Goal: Task Accomplishment & Management: Use online tool/utility

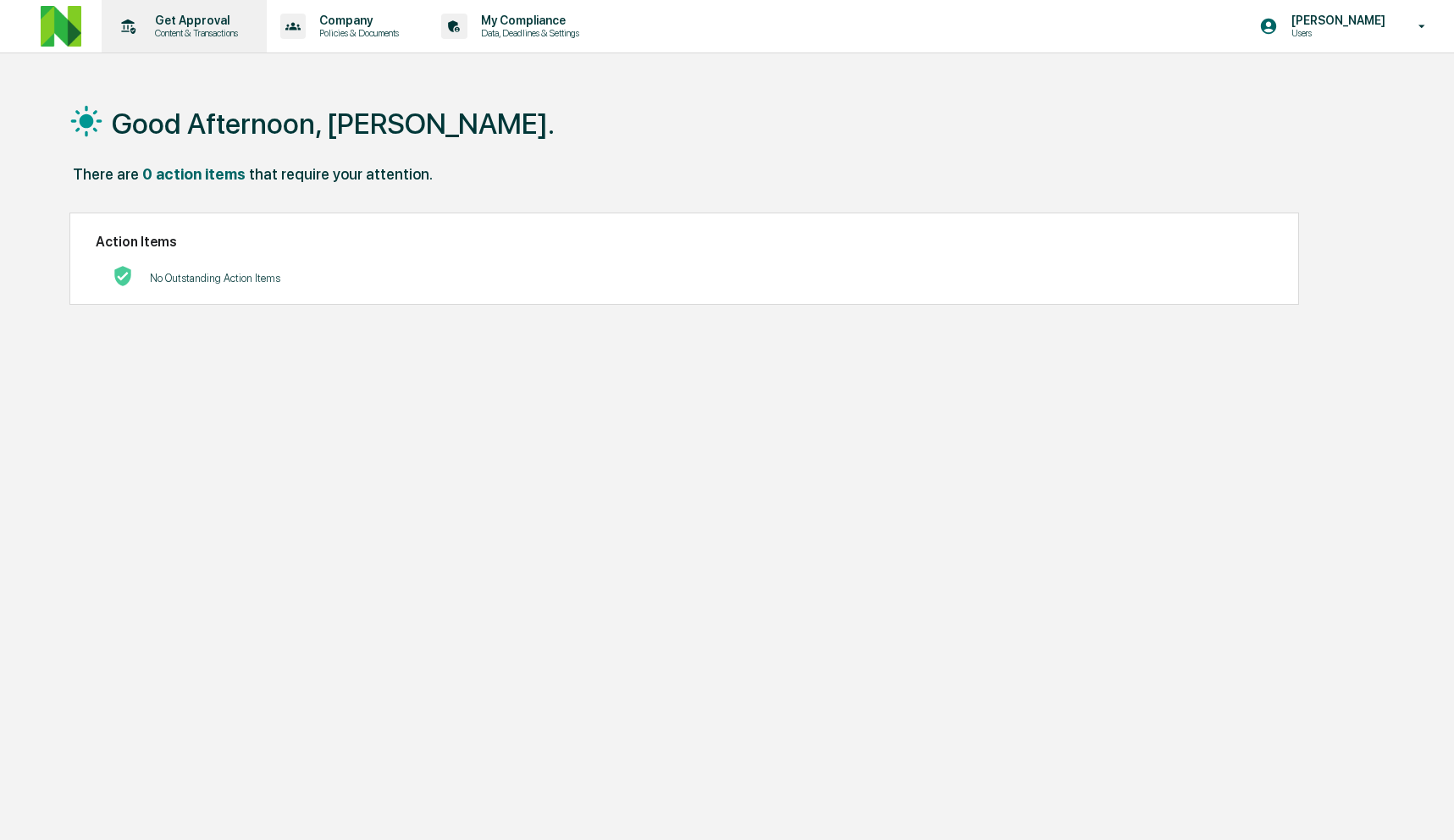
click at [224, 28] on p "Content & Transactions" at bounding box center [194, 33] width 105 height 12
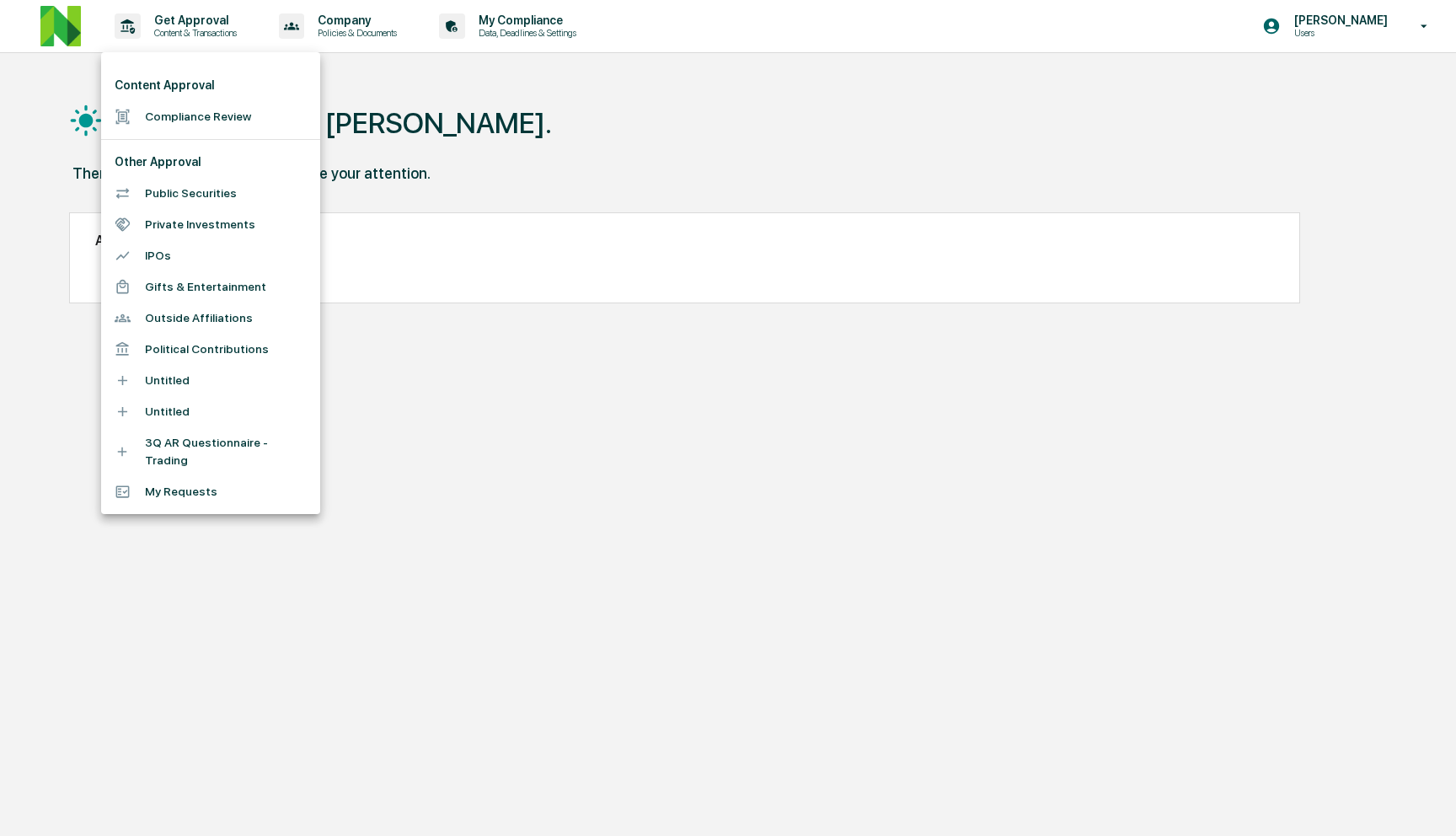
click at [230, 120] on li "Compliance Review" at bounding box center [210, 117] width 219 height 31
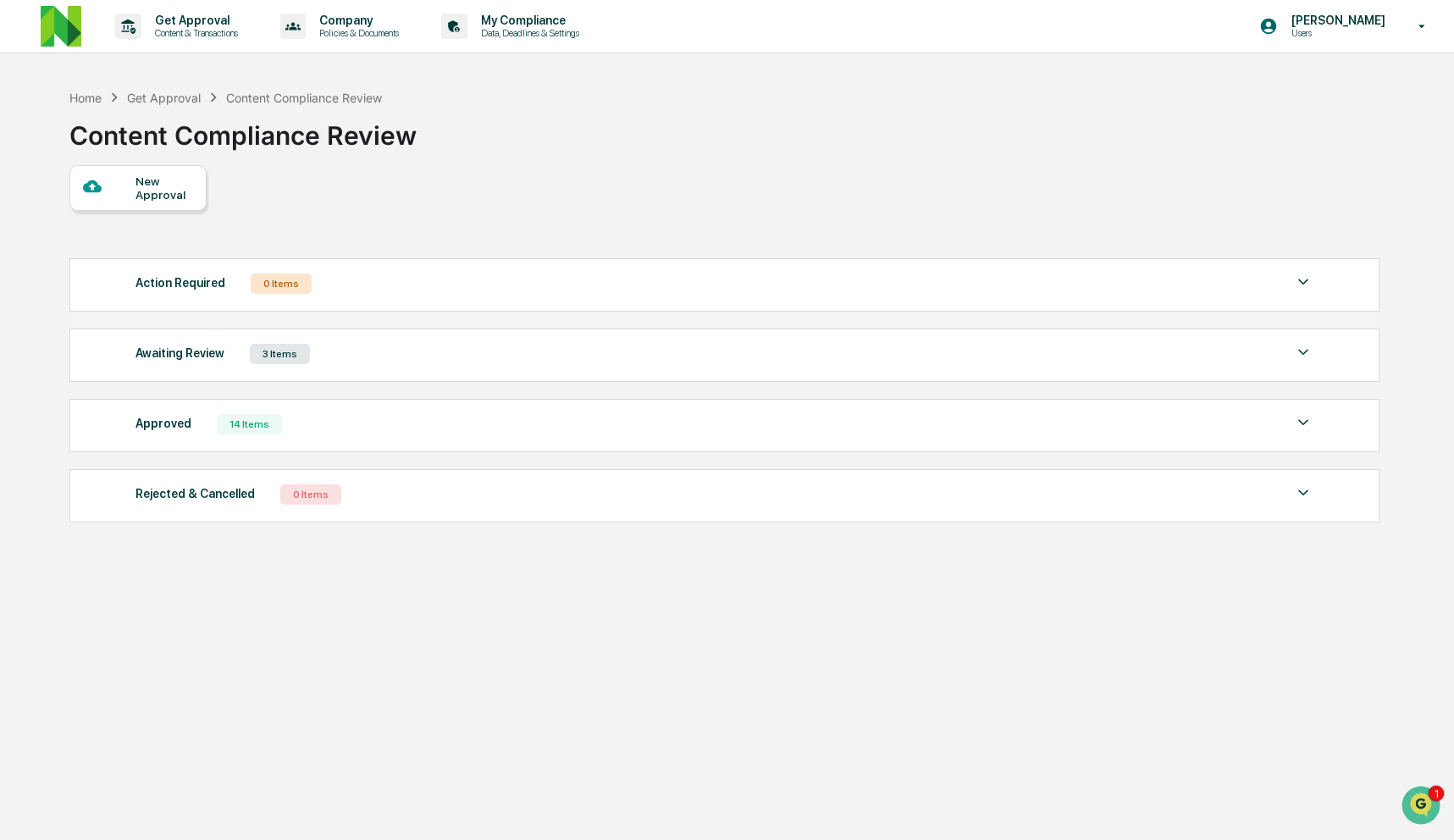
click at [521, 358] on div "Awaiting Review 3 Items" at bounding box center [724, 354] width 1178 height 23
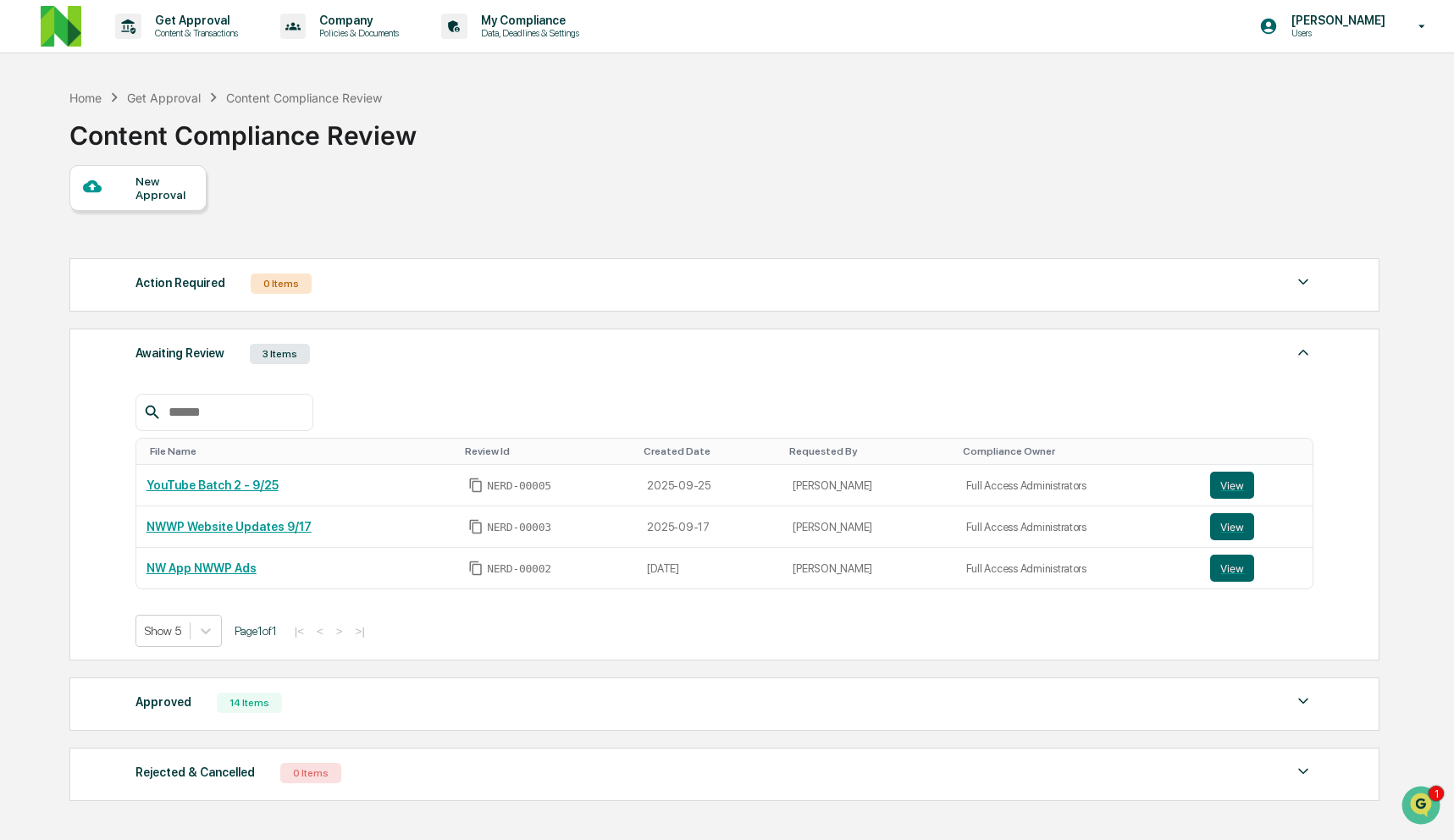
click at [142, 206] on div "New Approval" at bounding box center [139, 187] width 138 height 46
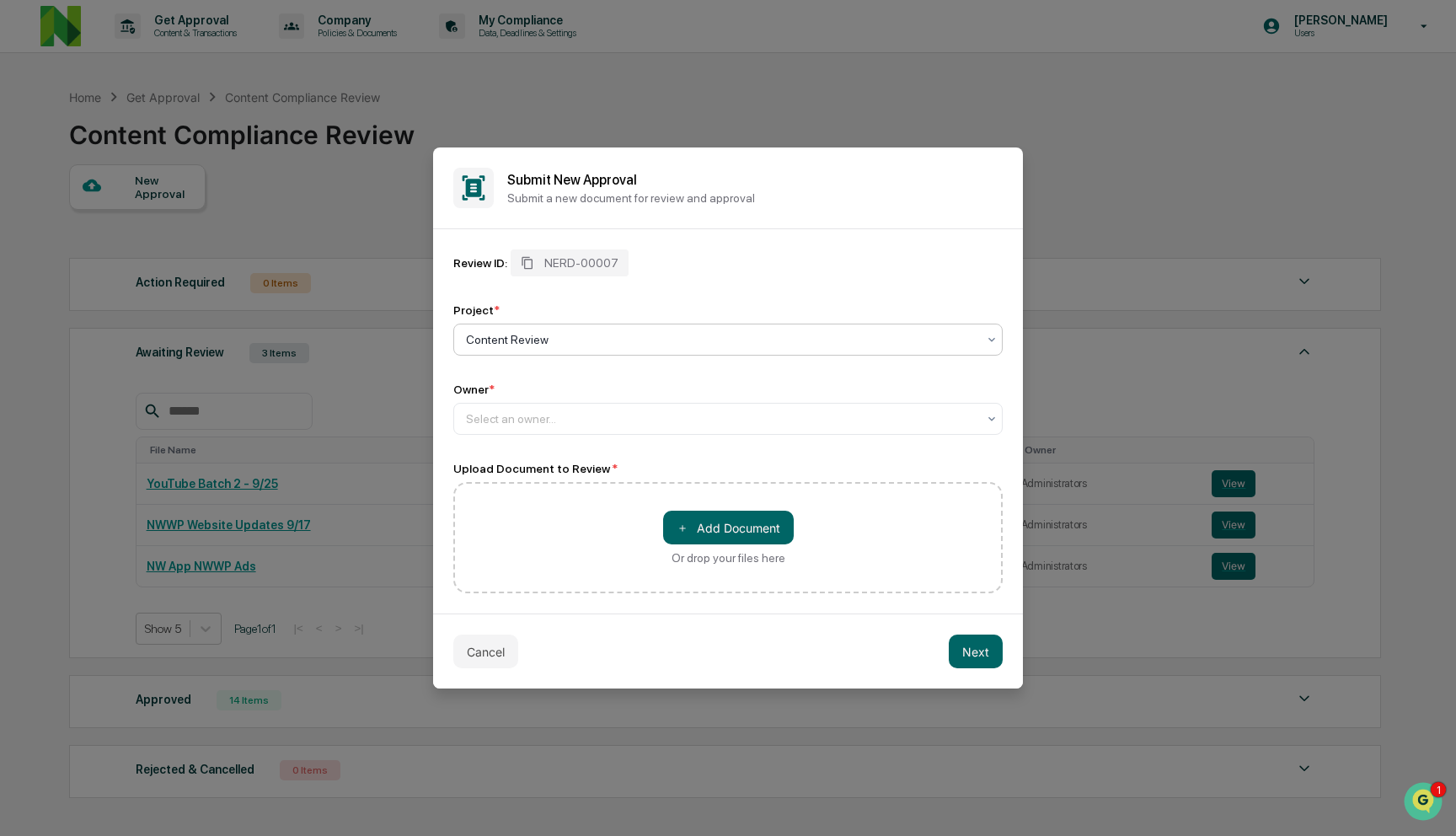
click at [588, 337] on div at bounding box center [721, 338] width 511 height 16
click at [598, 375] on div "Content Review" at bounding box center [728, 380] width 548 height 34
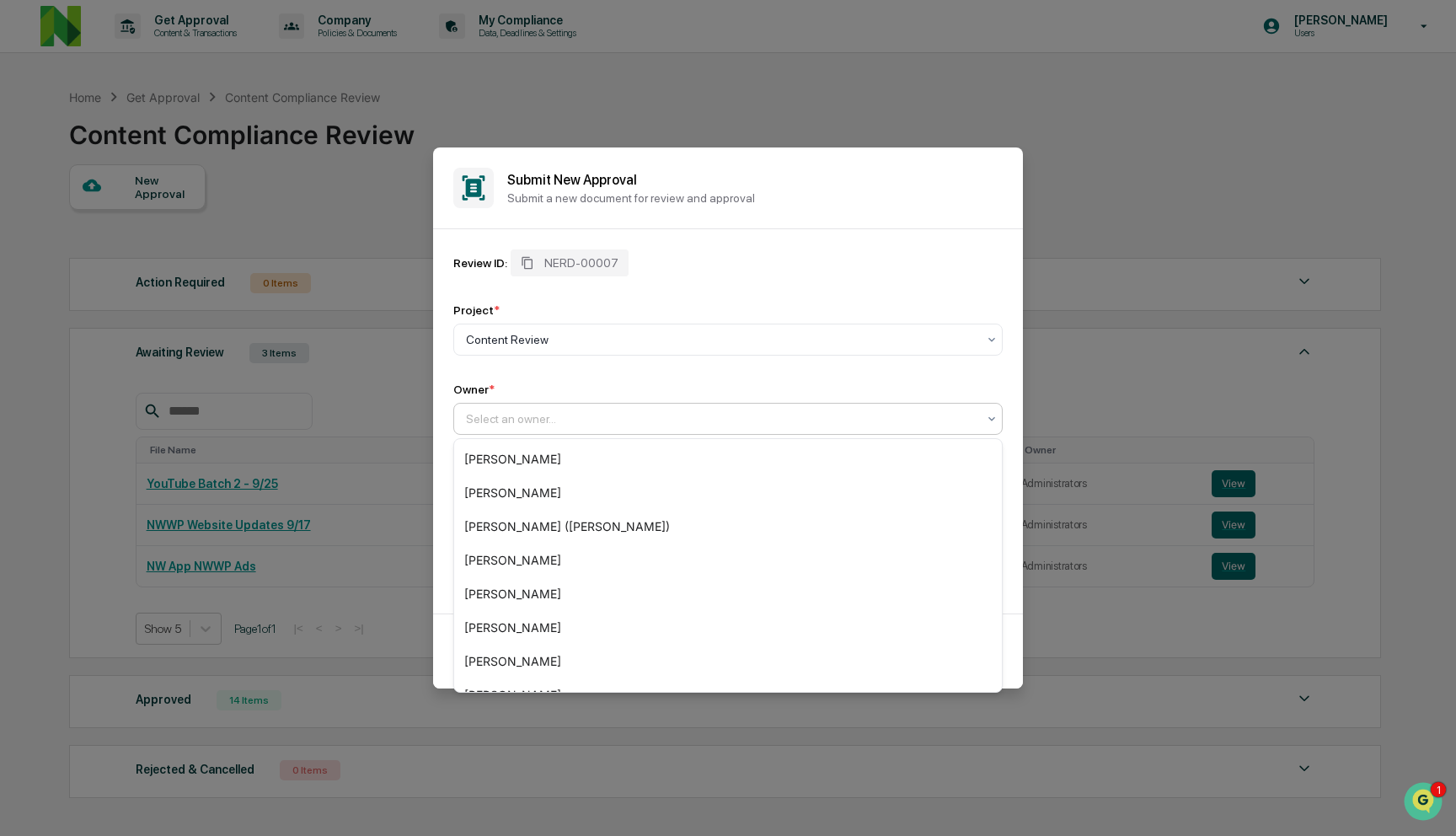
click at [583, 415] on div at bounding box center [721, 418] width 511 height 16
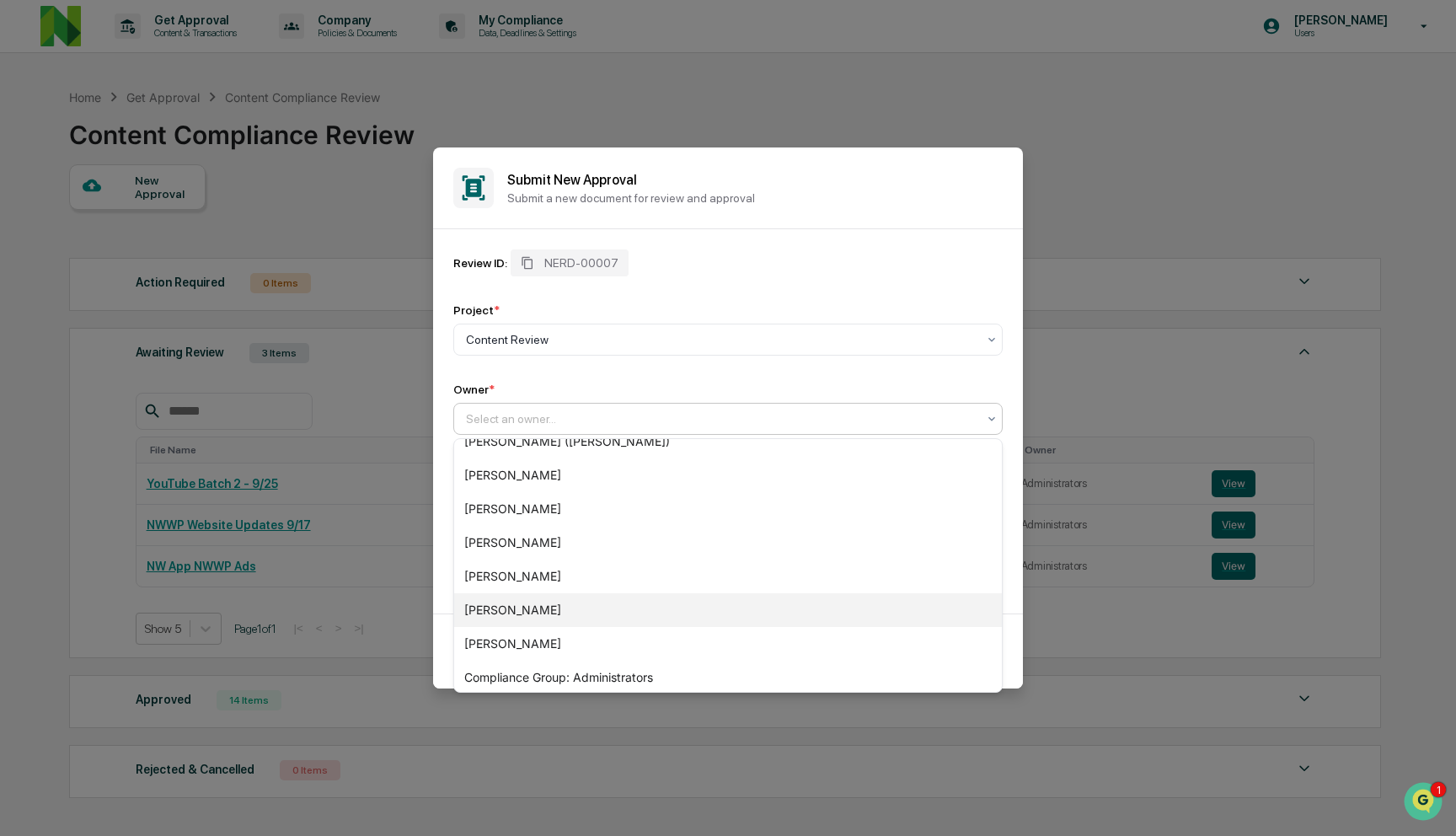
scroll to position [158, 0]
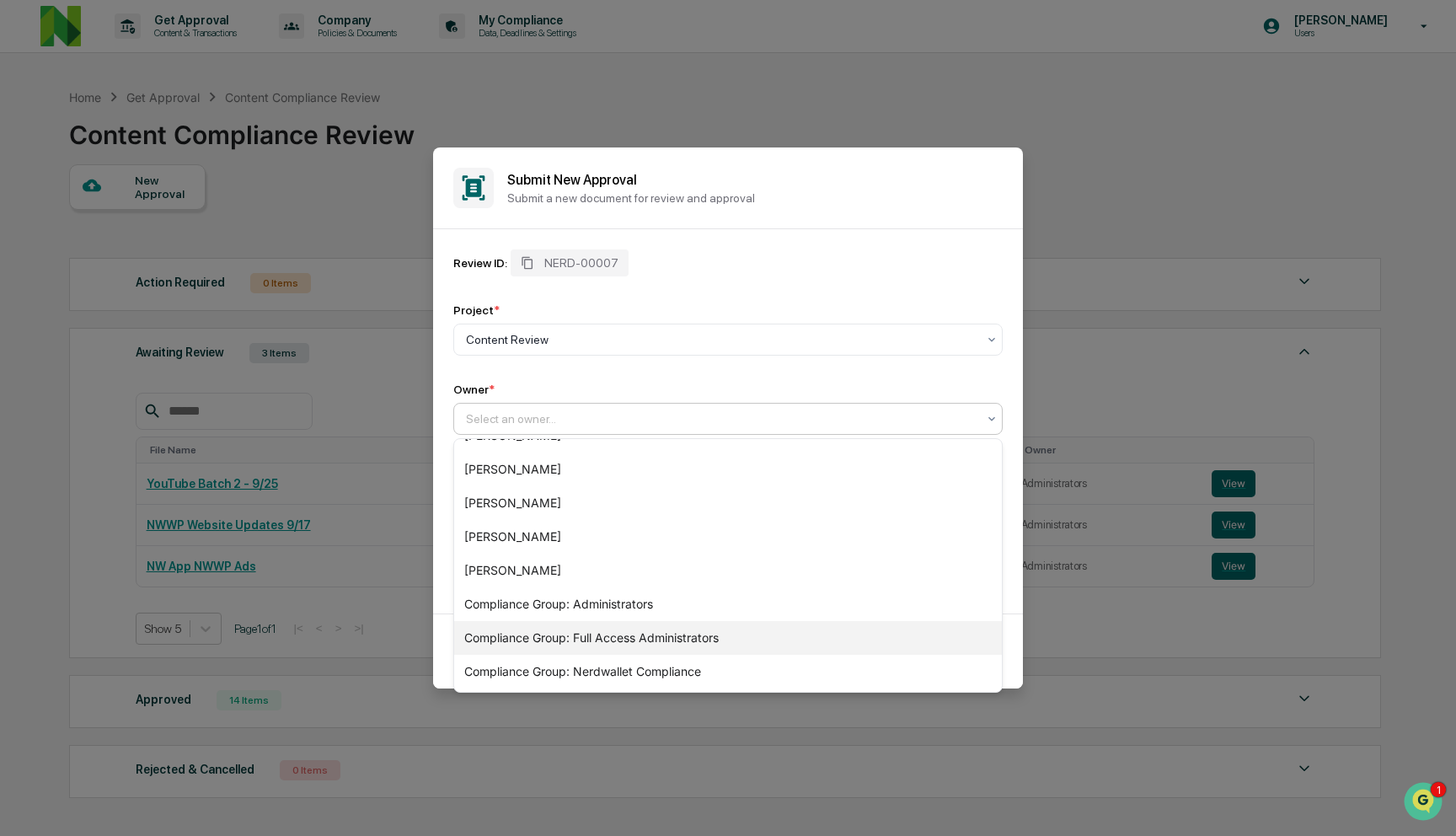
click at [591, 624] on div "Compliance Group: Full Access Administrators" at bounding box center [728, 637] width 548 height 34
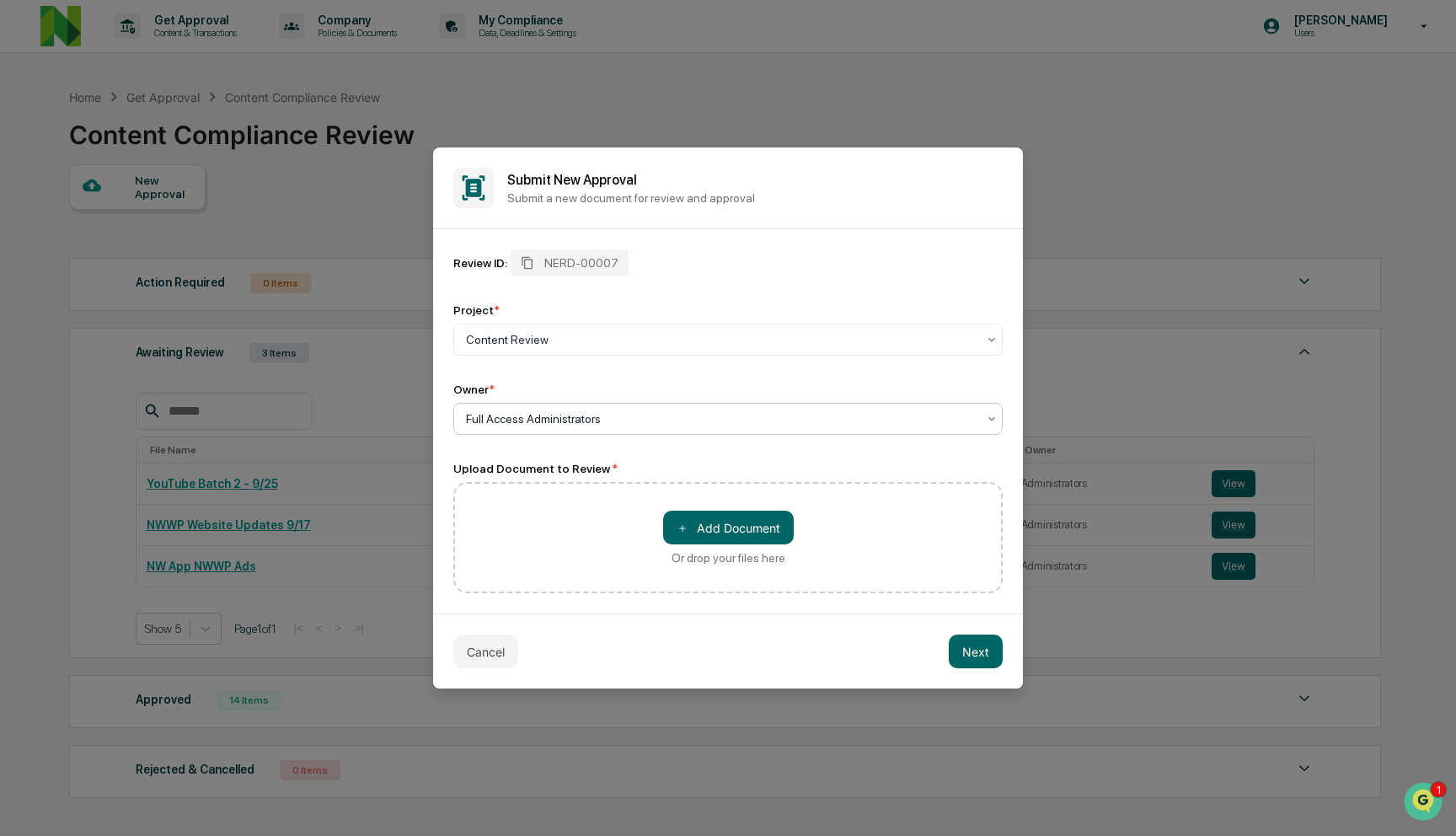
click at [715, 433] on div "Full Access Administrators" at bounding box center [728, 418] width 550 height 32
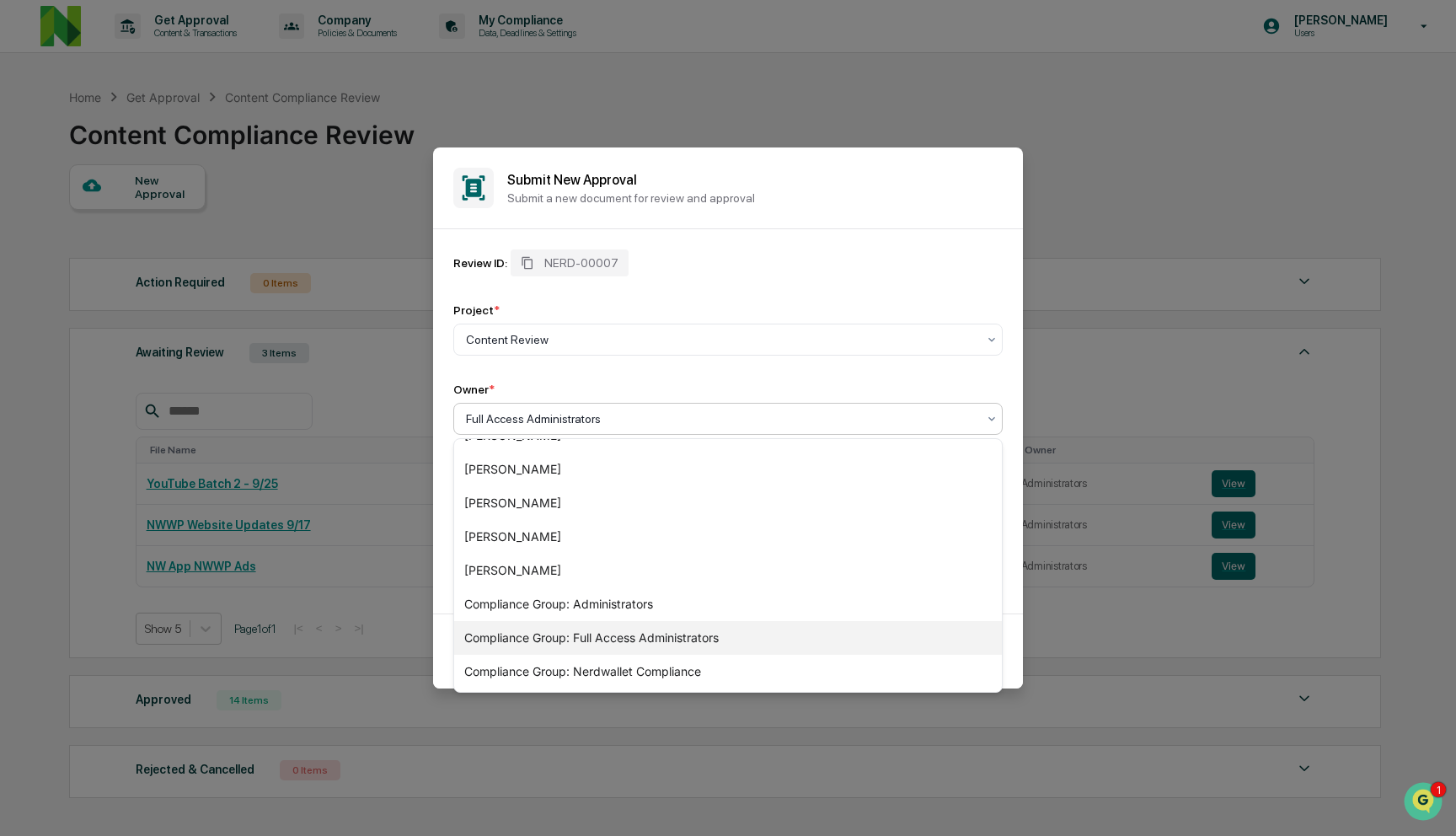
click at [689, 629] on div "Compliance Group: Full Access Administrators" at bounding box center [728, 637] width 548 height 34
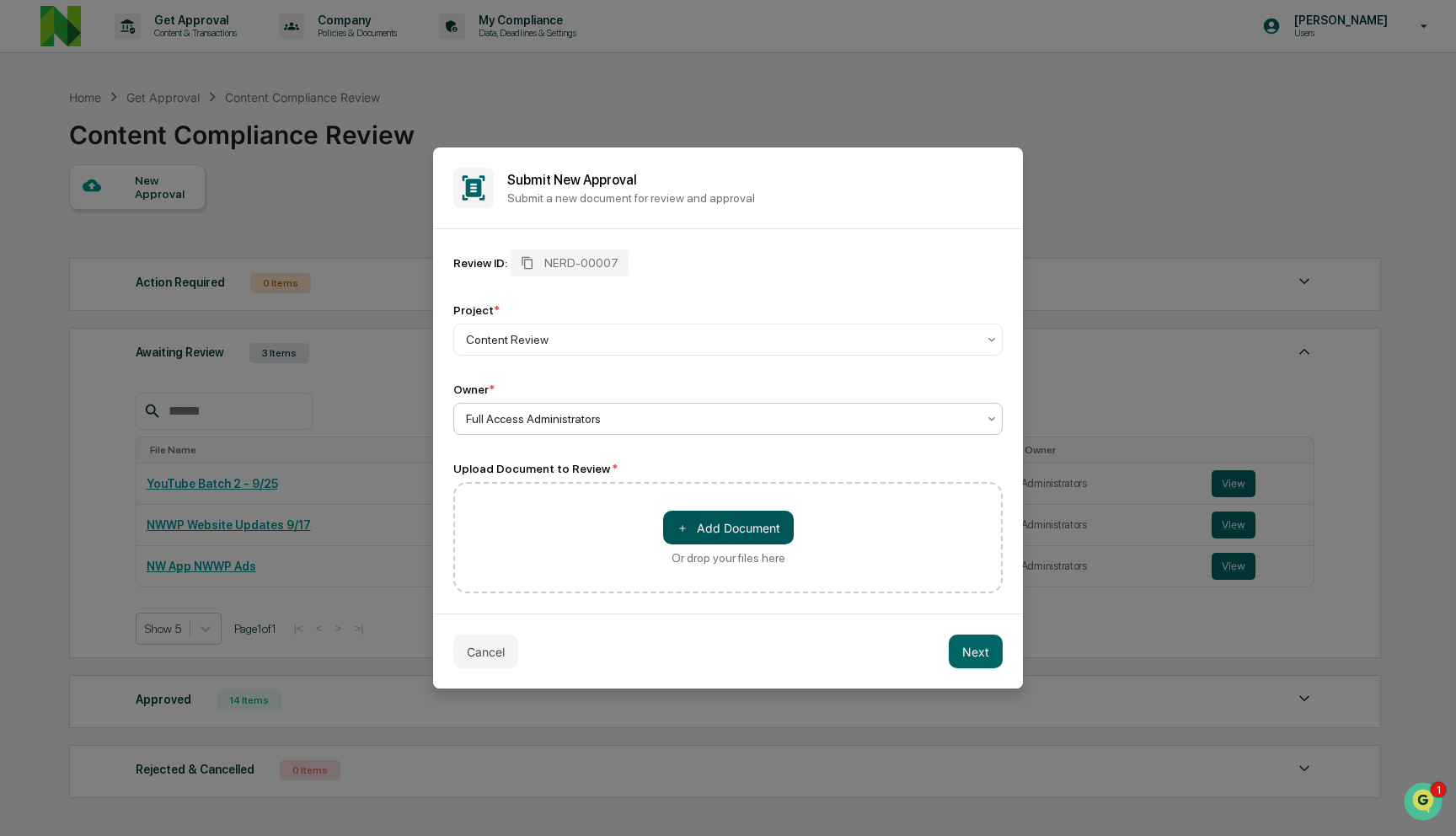
click at [719, 537] on button "＋ Add Document" at bounding box center [728, 527] width 130 height 34
click at [766, 445] on div "Review ID: NERD-00007 Project * Content Review Owner * Full Access Administrato…" at bounding box center [728, 421] width 550 height 344
click at [699, 529] on button "＋ Add Document" at bounding box center [728, 527] width 130 height 34
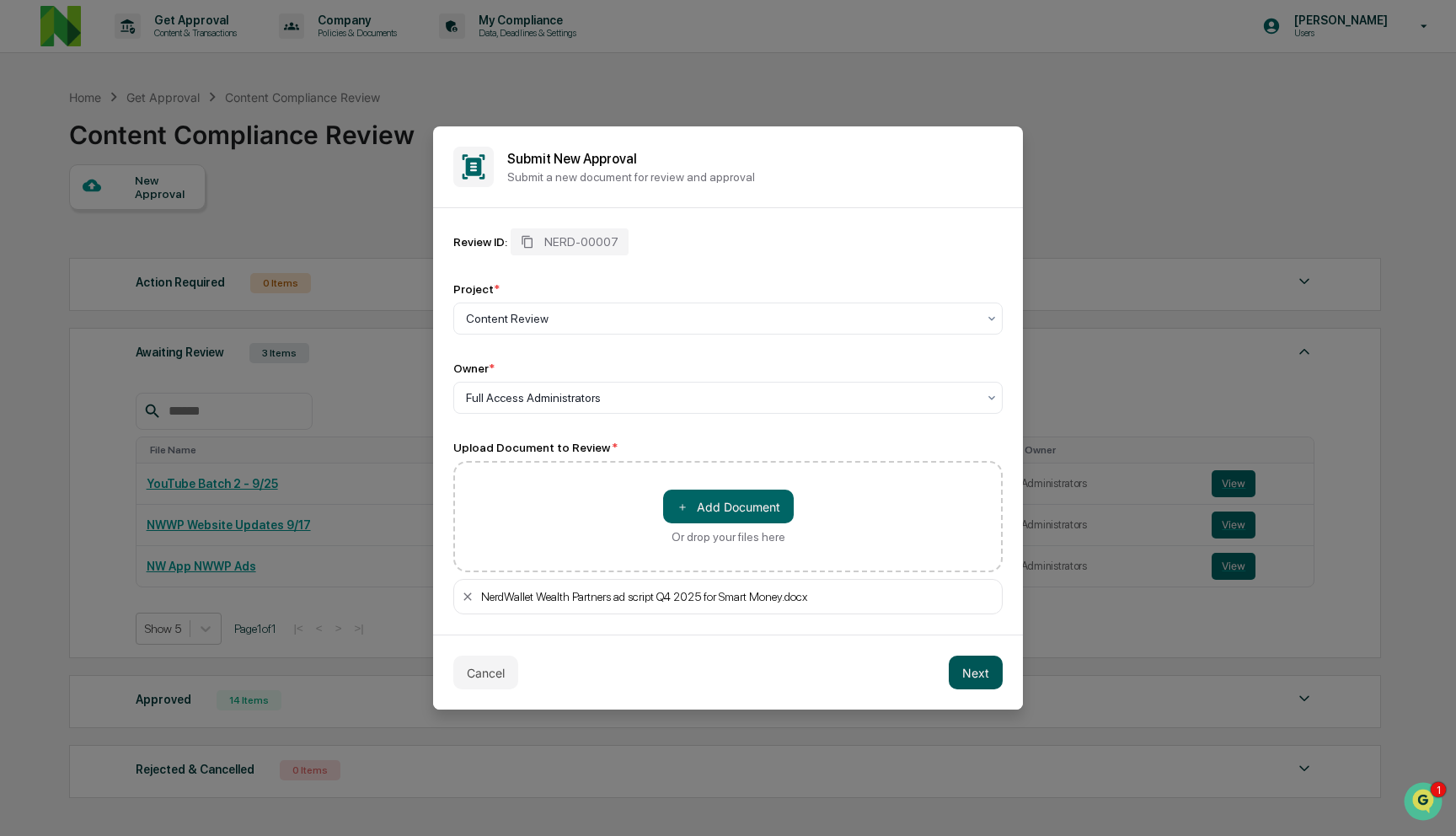
click at [974, 671] on button "Next" at bounding box center [976, 672] width 54 height 34
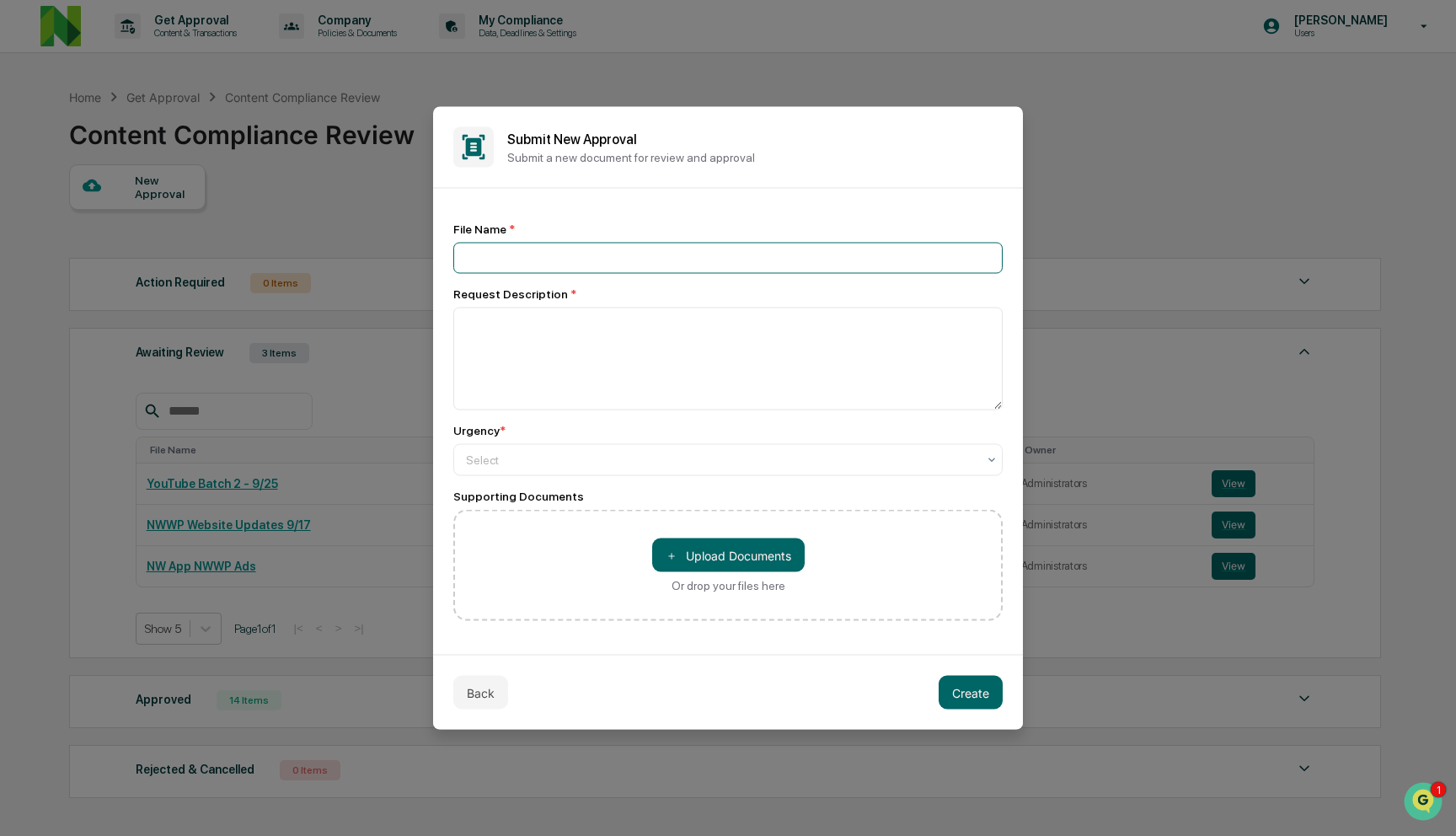
click at [766, 254] on input at bounding box center [728, 258] width 550 height 31
type input "**********"
click at [771, 339] on textarea at bounding box center [728, 359] width 550 height 103
click at [652, 326] on textarea "**********" at bounding box center [728, 359] width 550 height 103
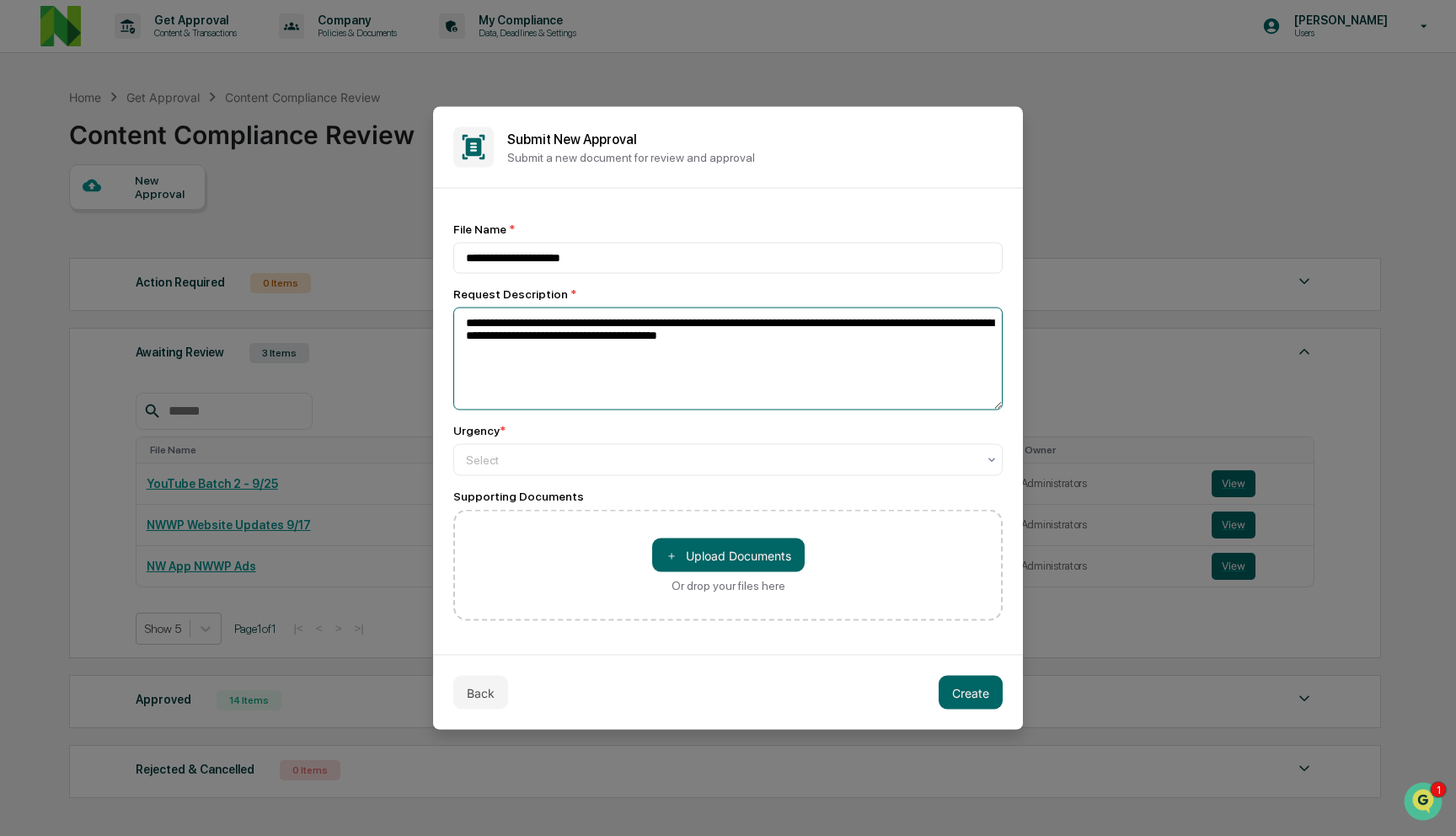
paste textarea "**********"
type textarea "**********"
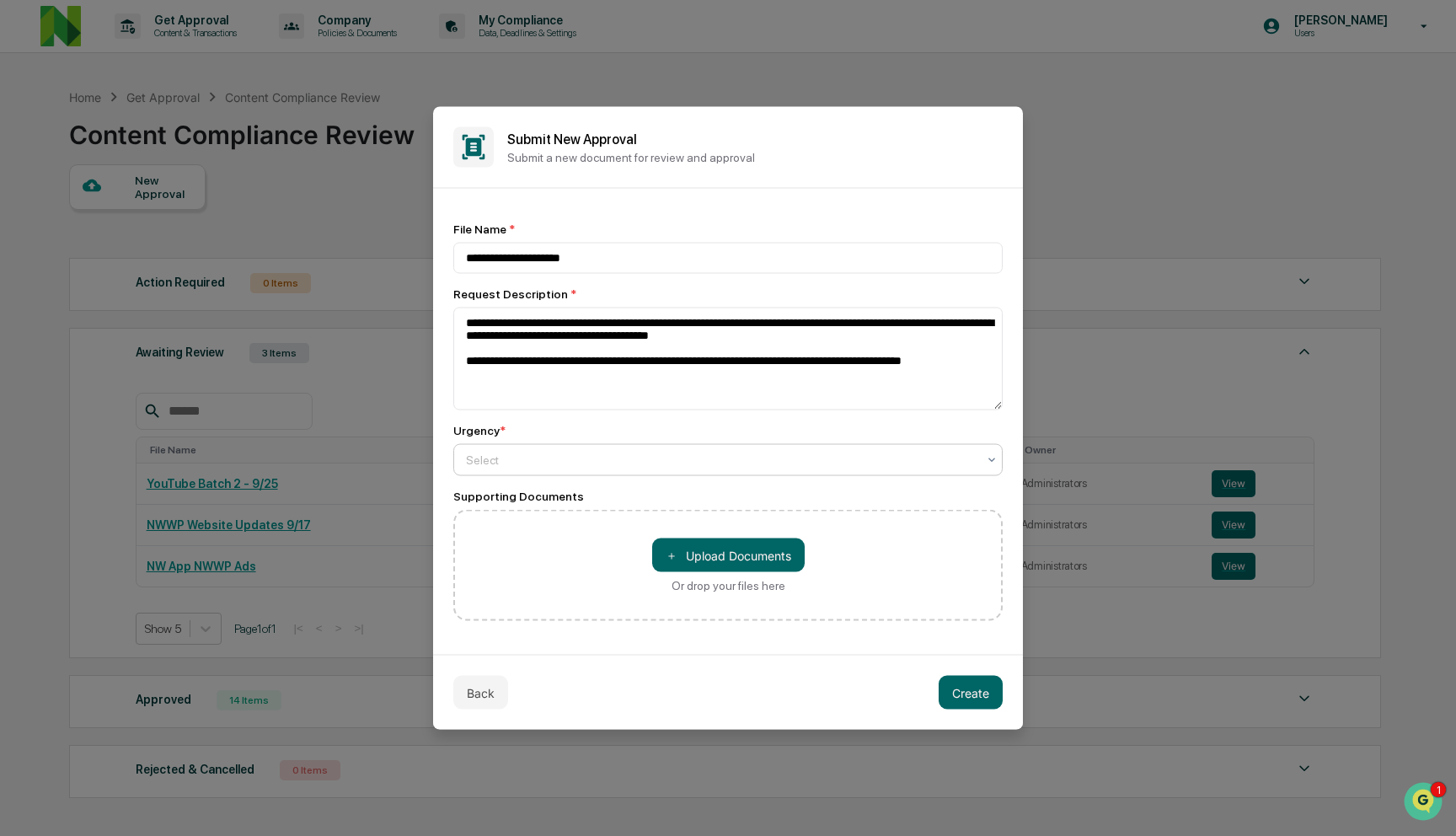
click at [754, 457] on div at bounding box center [721, 459] width 511 height 16
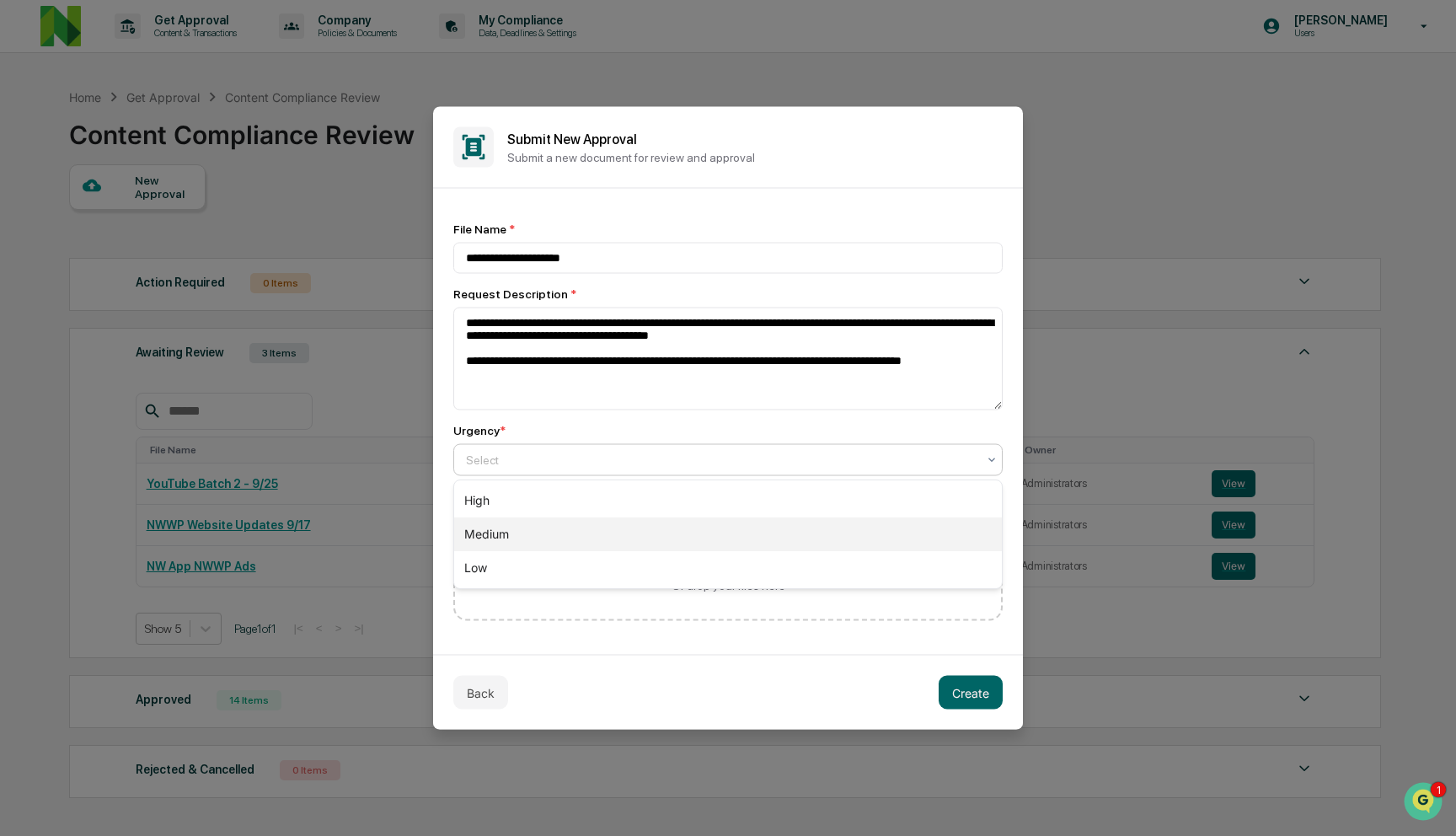
click at [716, 520] on div "Medium" at bounding box center [728, 534] width 548 height 34
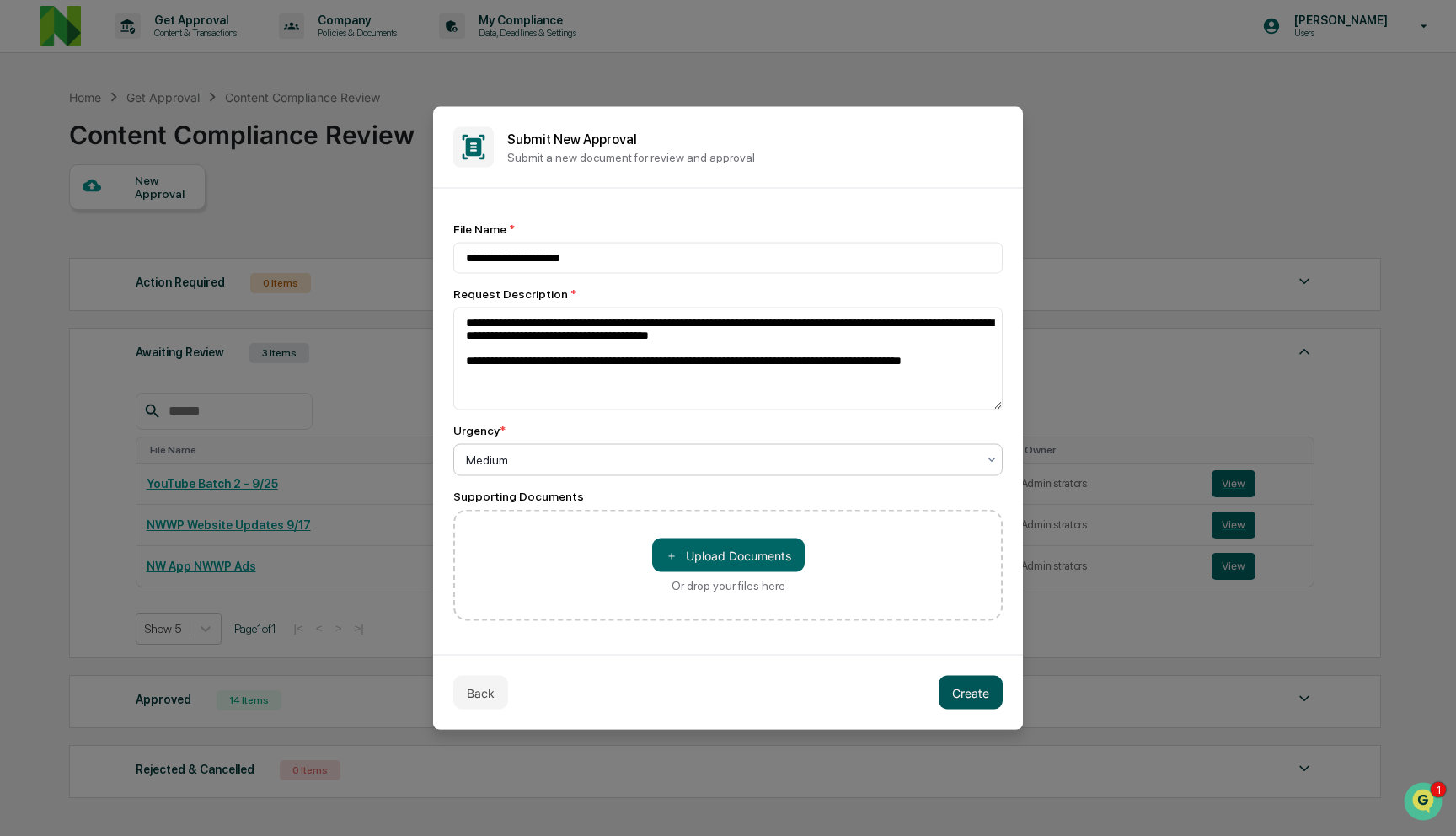
click at [964, 685] on button "Create" at bounding box center [970, 692] width 64 height 34
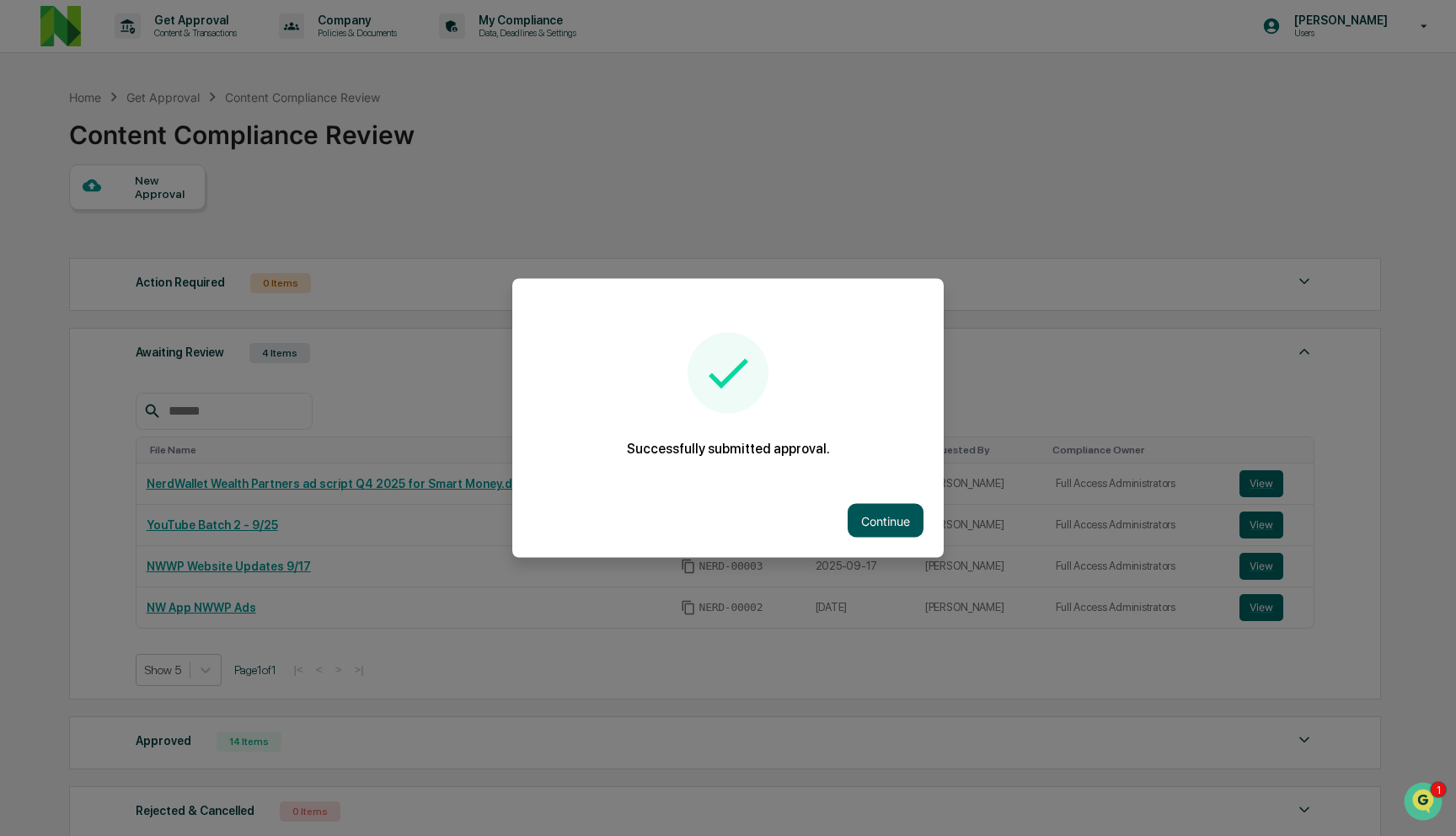
click at [890, 520] on button "Continue" at bounding box center [885, 521] width 76 height 34
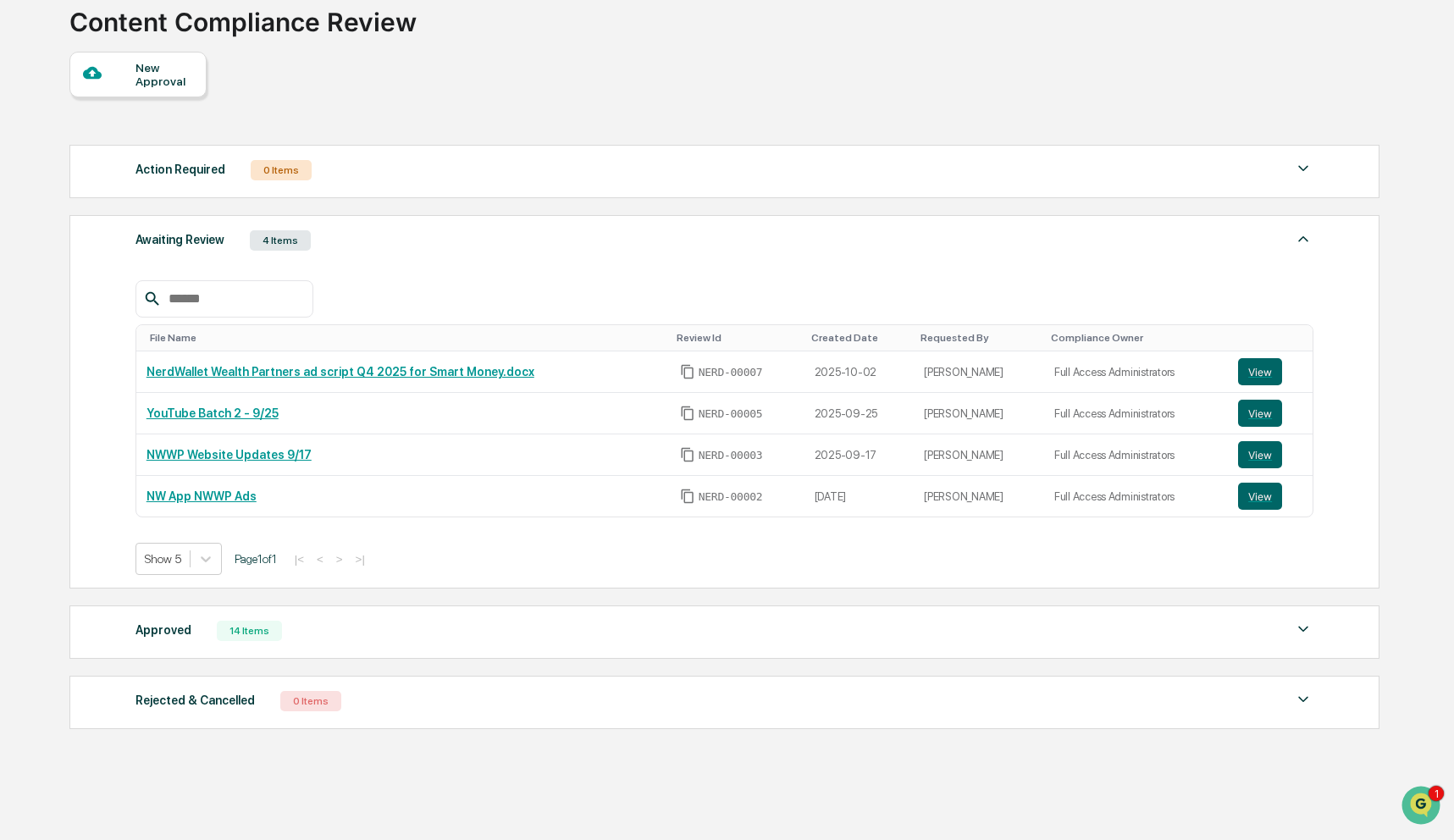
scroll to position [89, 0]
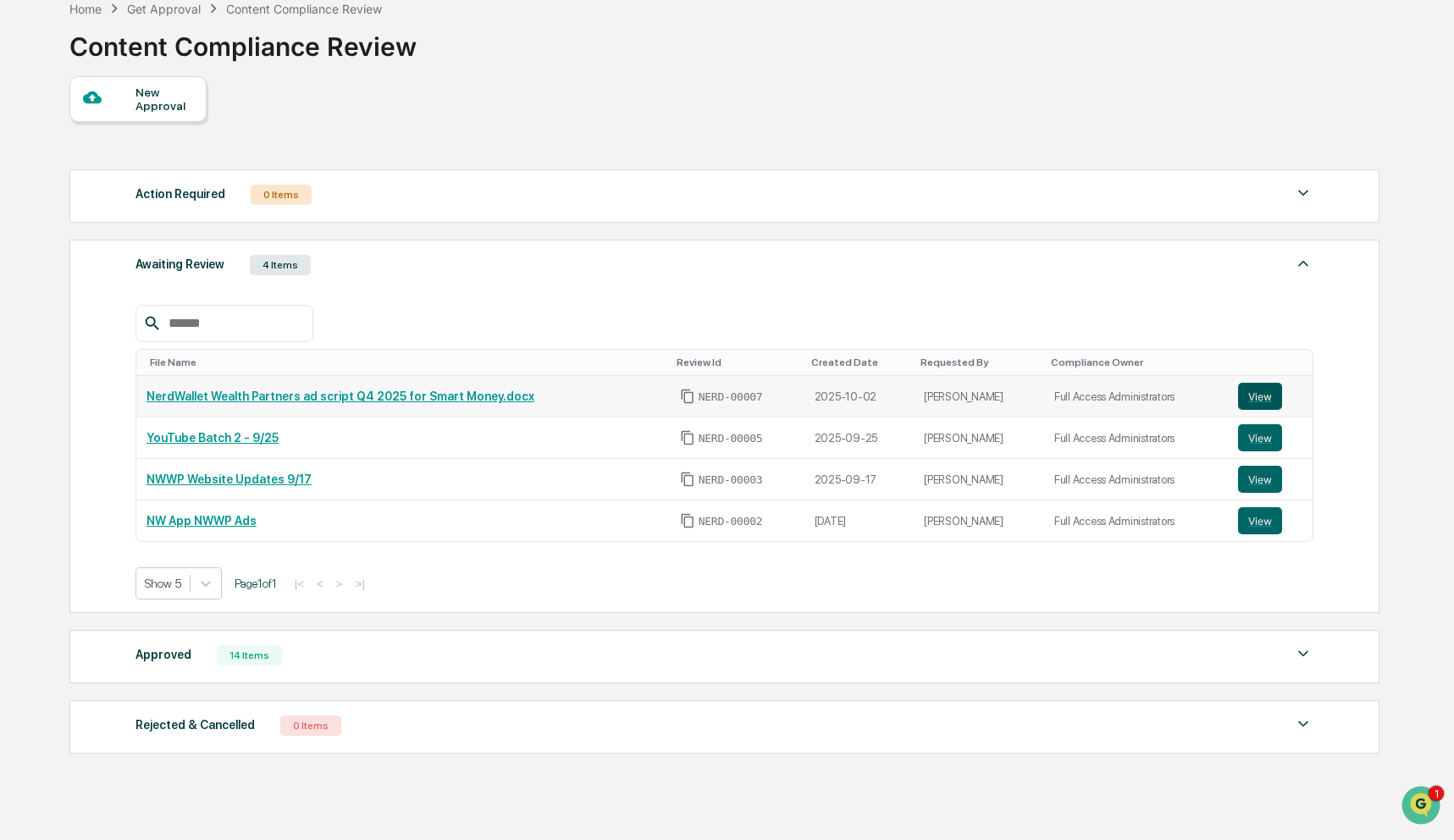
click at [1249, 397] on button "View" at bounding box center [1260, 396] width 44 height 27
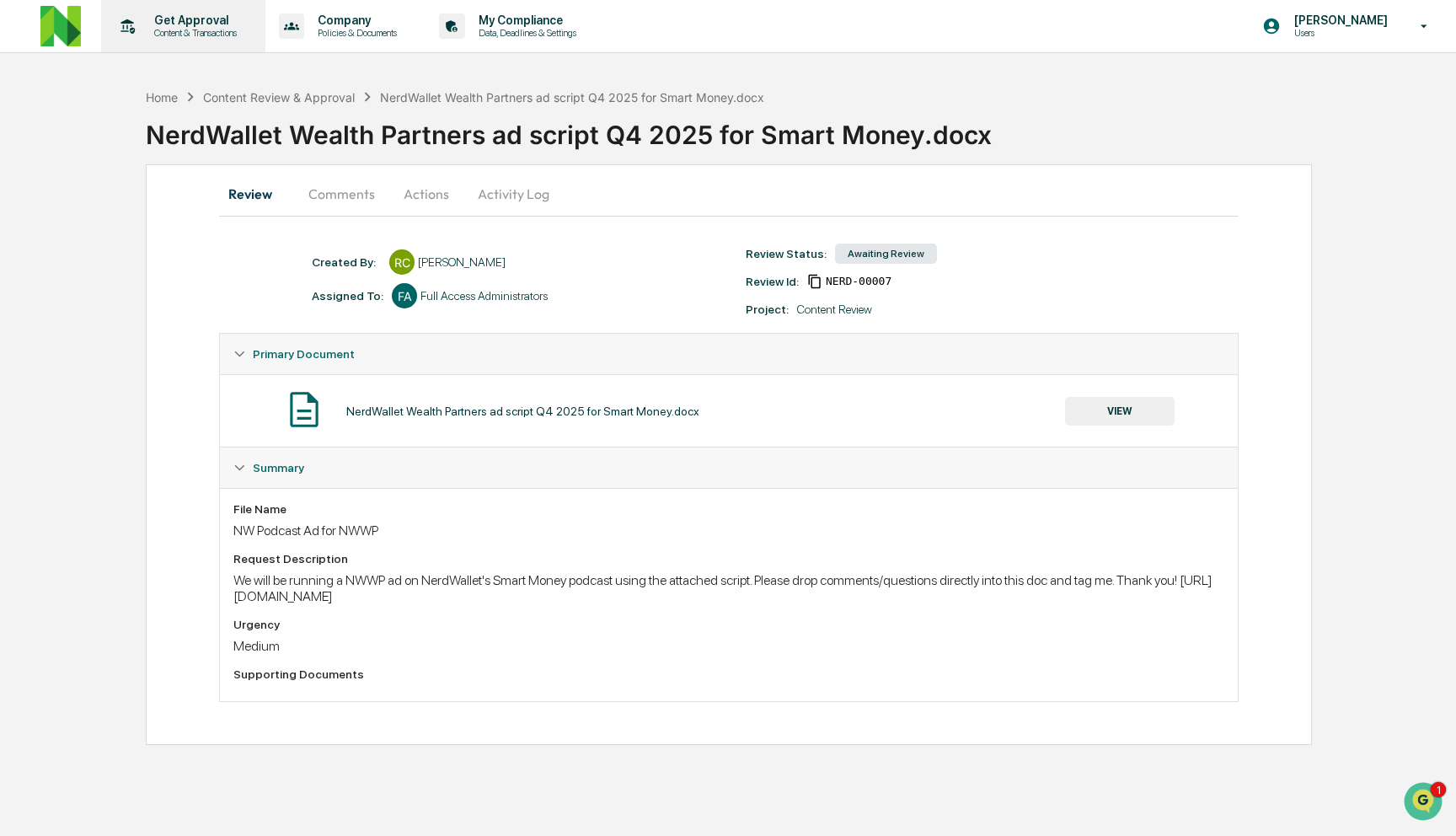
click at [198, 33] on p "Content & Transactions" at bounding box center [193, 33] width 104 height 12
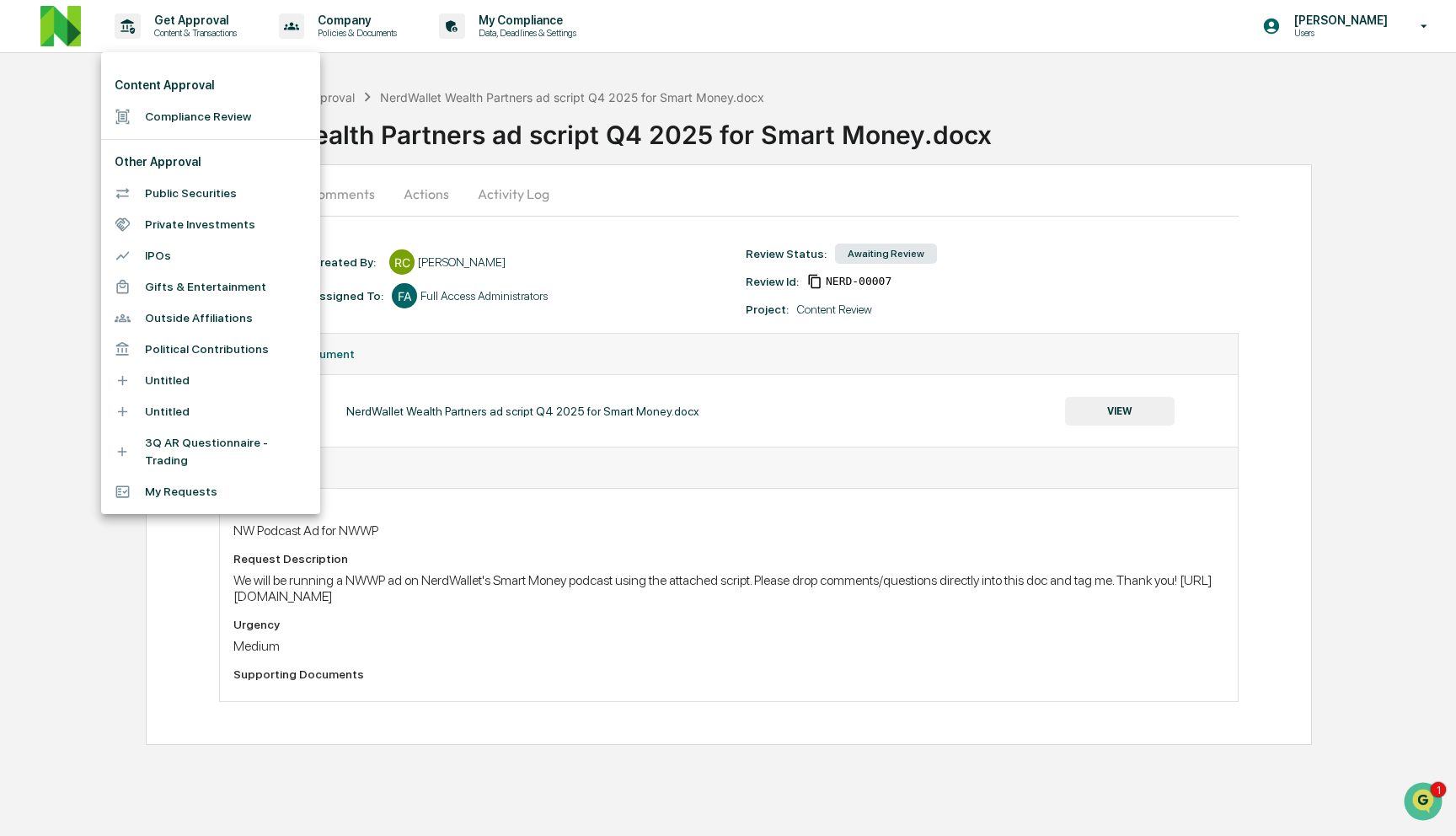
click at [214, 117] on li "Compliance Review" at bounding box center [210, 117] width 219 height 31
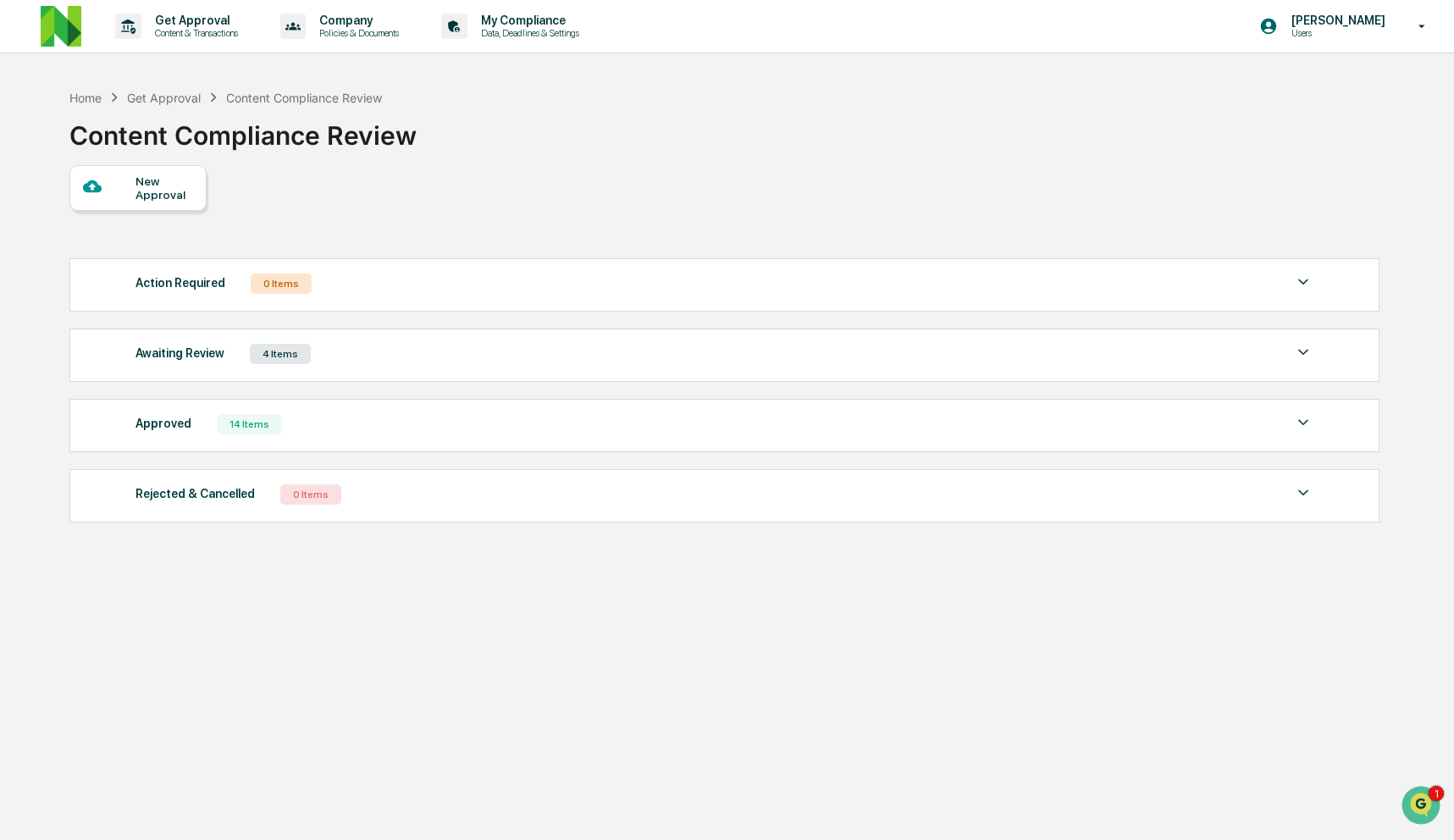
click at [265, 345] on div "4 Items" at bounding box center [280, 354] width 61 height 20
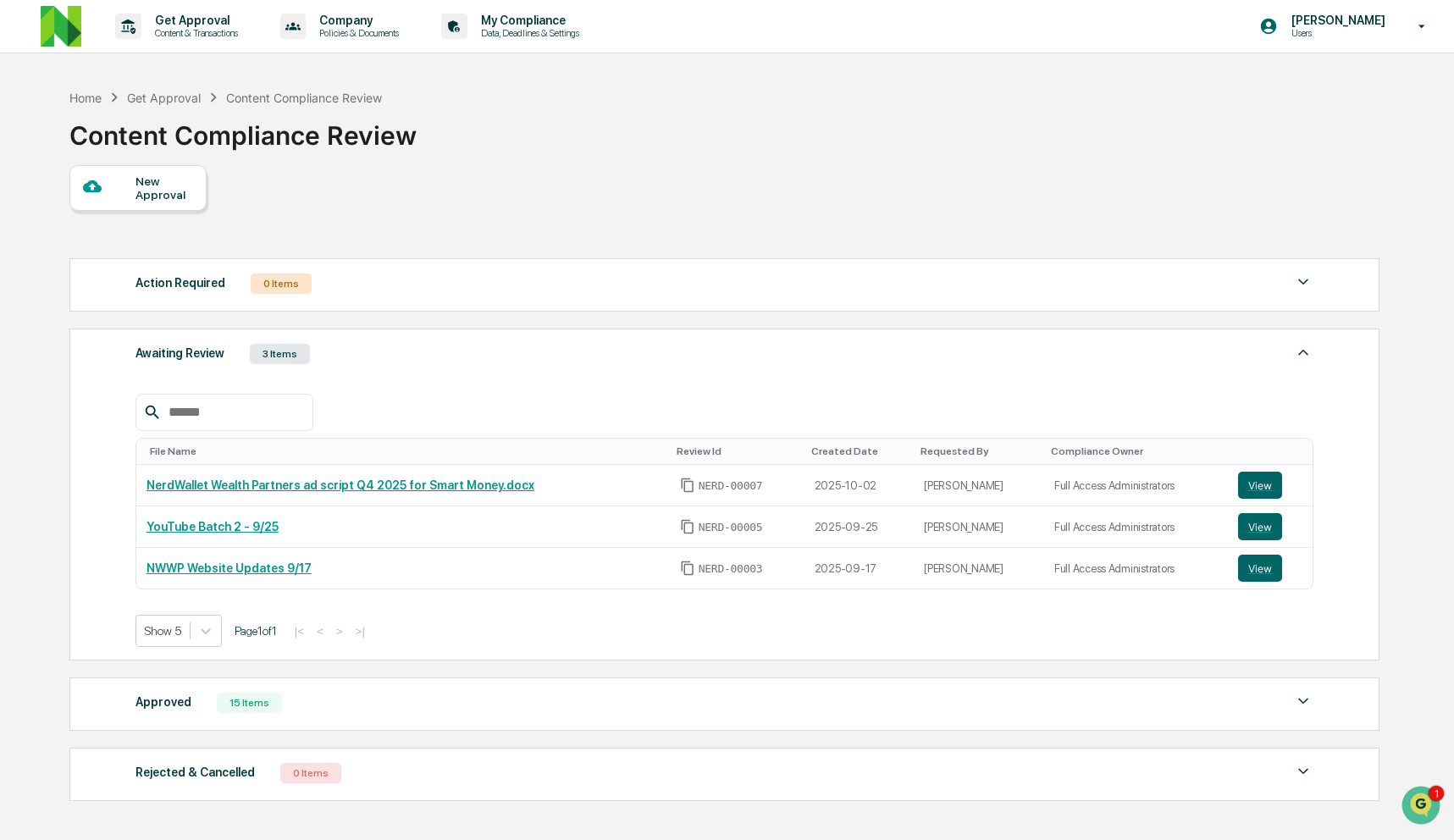
click at [299, 704] on div "Approved 15 Items" at bounding box center [724, 702] width 1178 height 23
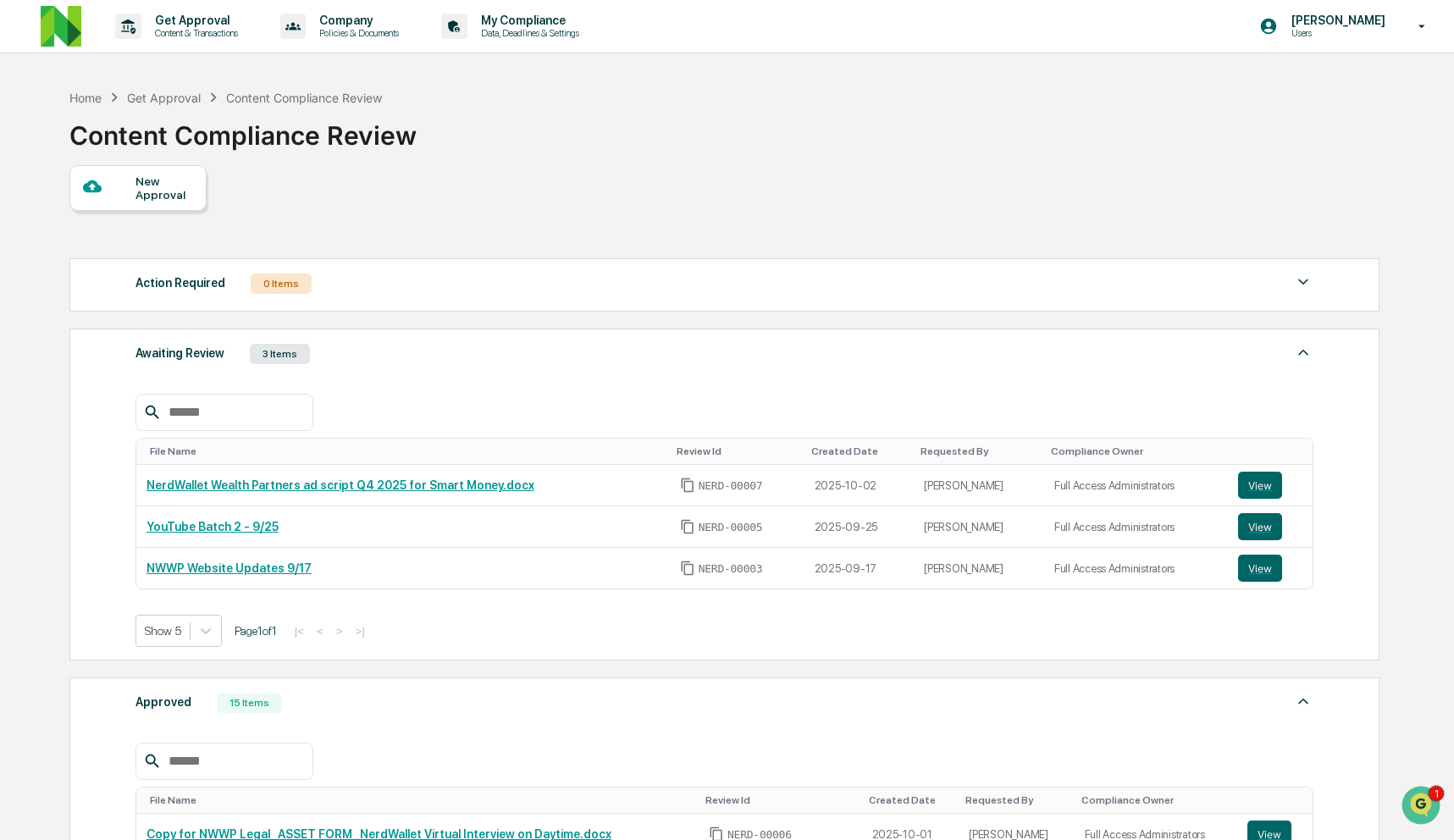
scroll to position [463, 0]
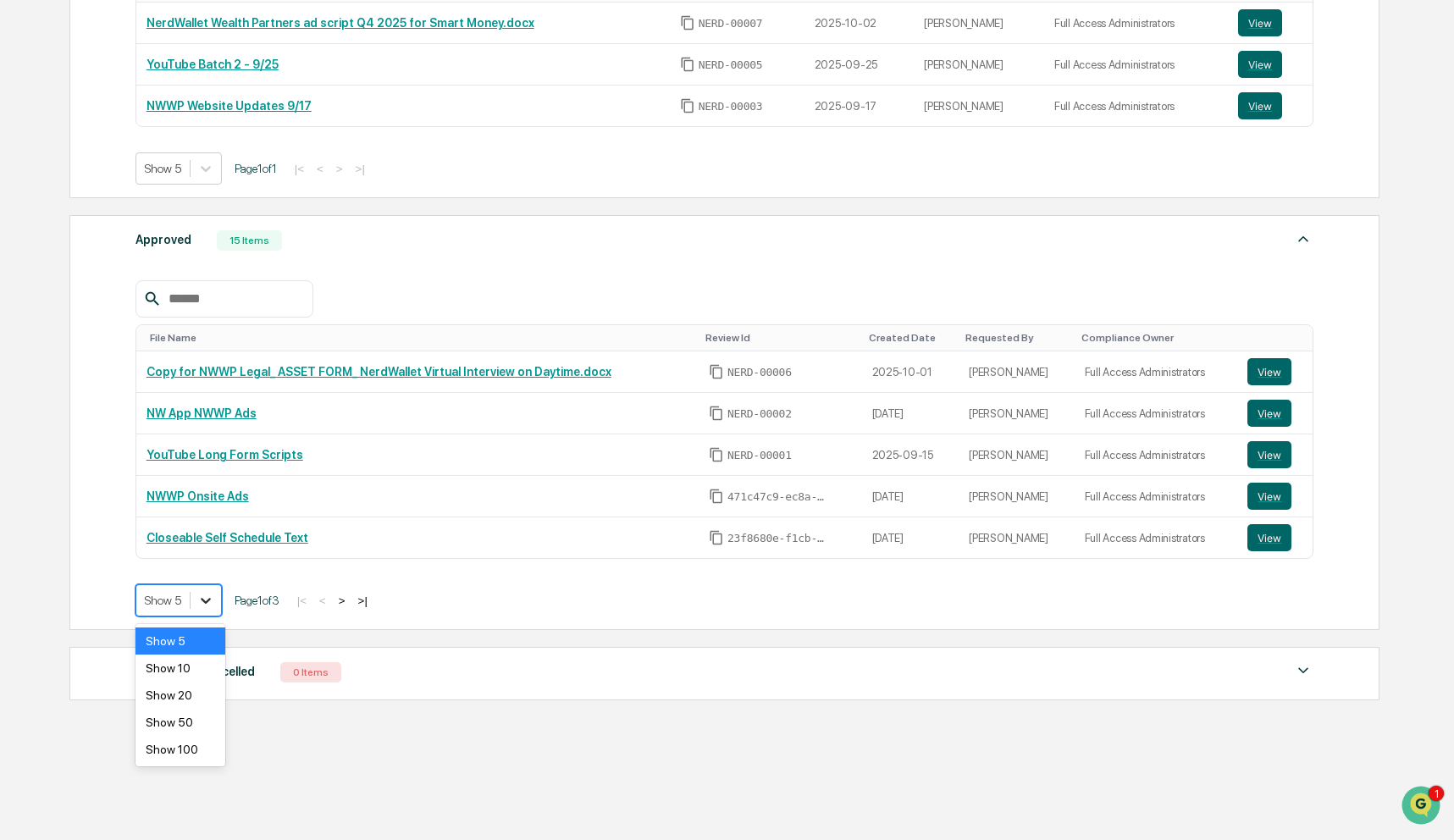
click at [204, 601] on icon at bounding box center [205, 600] width 16 height 16
click at [193, 701] on div "Show 20" at bounding box center [180, 695] width 90 height 27
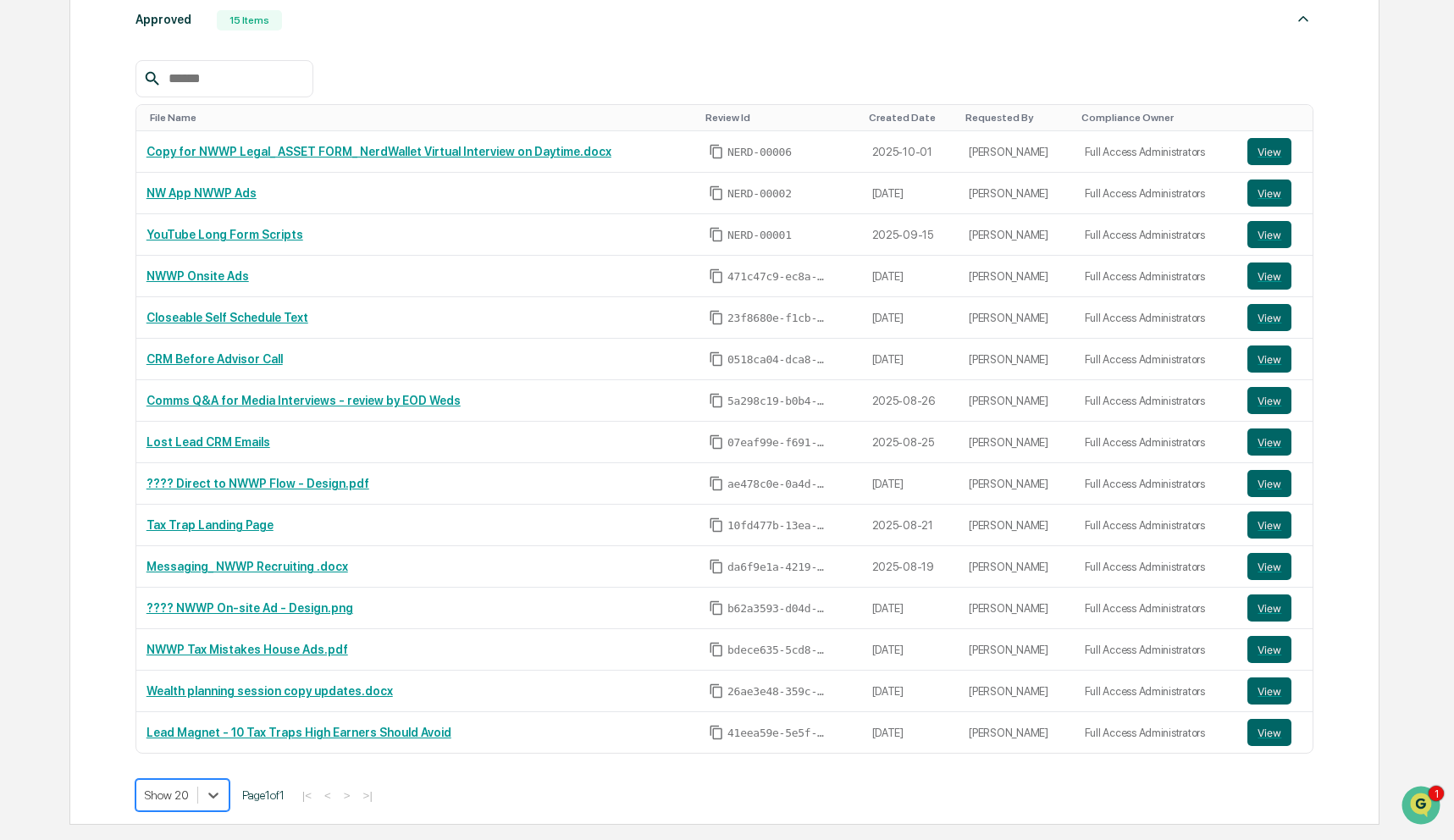
scroll to position [878, 0]
